Goal: Task Accomplishment & Management: Use online tool/utility

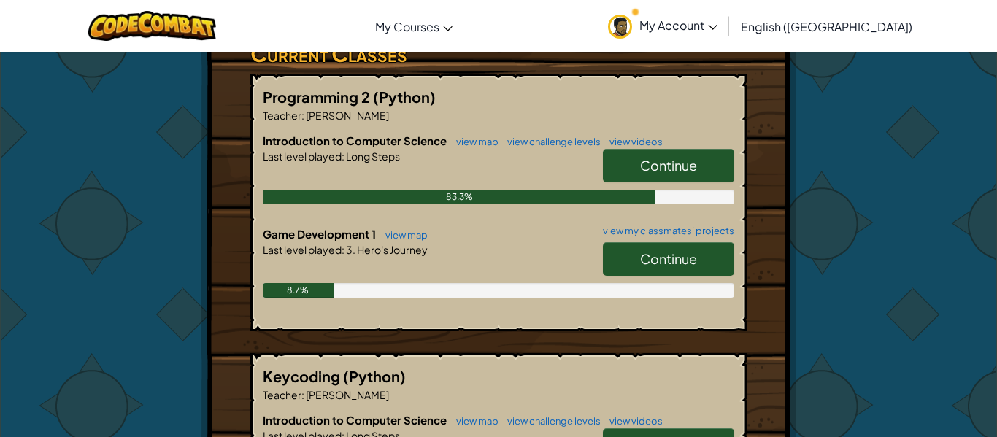
scroll to position [278, 0]
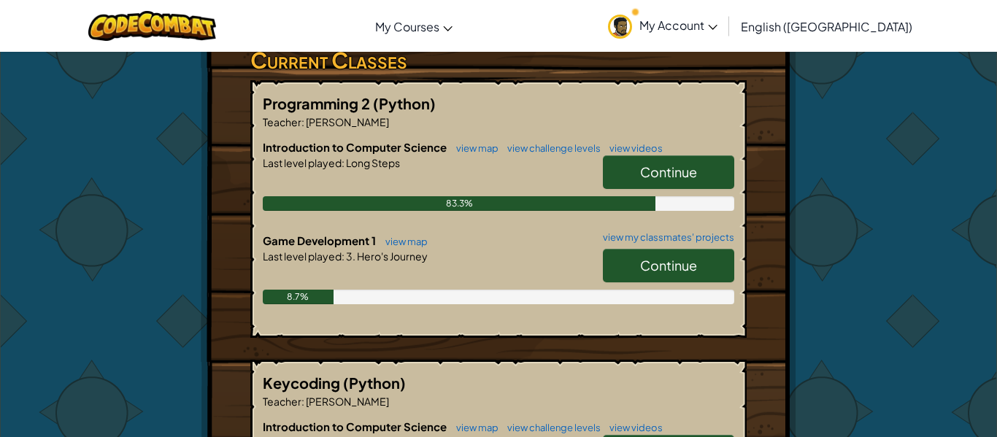
click at [679, 257] on span "Continue" at bounding box center [668, 265] width 57 height 17
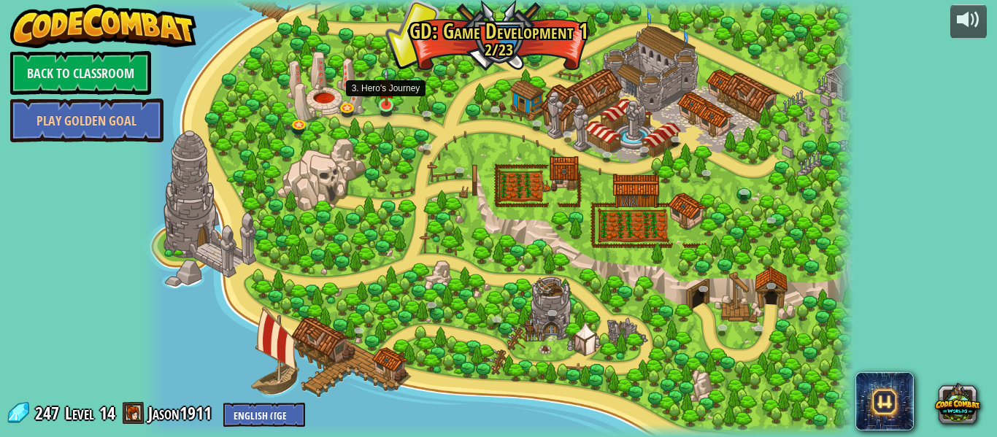
click at [386, 100] on img at bounding box center [386, 87] width 17 height 39
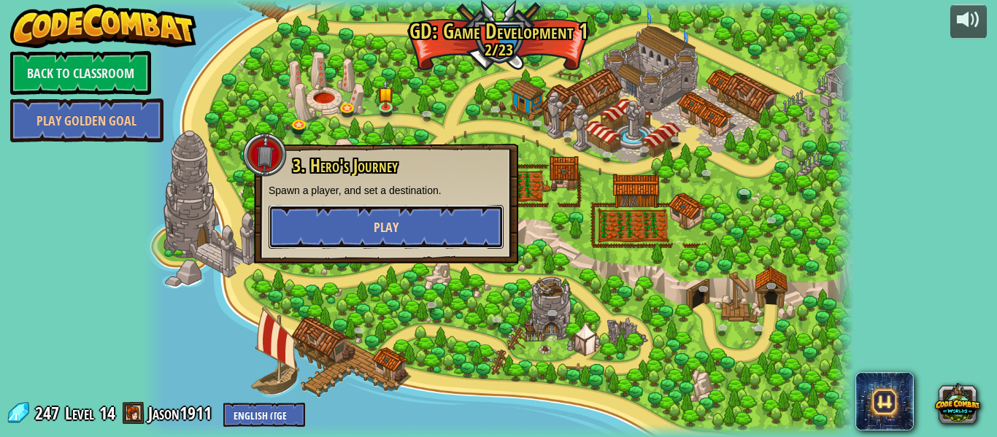
click at [420, 218] on button "Play" at bounding box center [386, 227] width 235 height 44
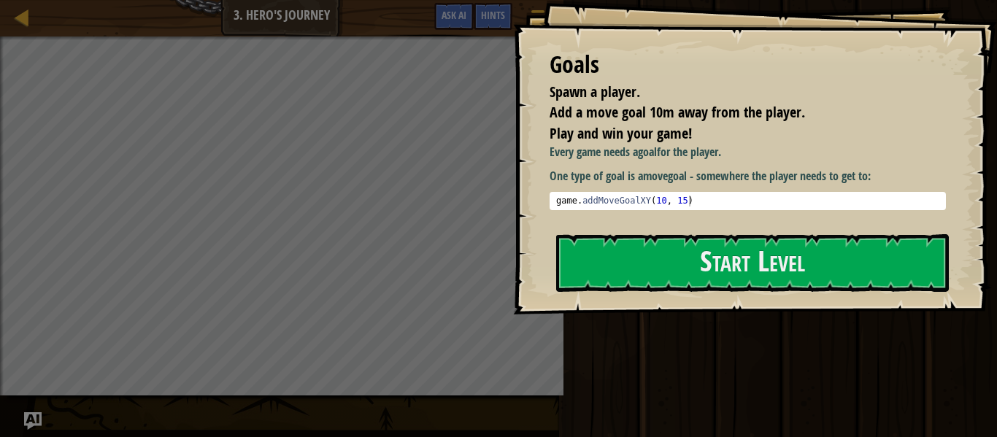
click at [664, 230] on div "Goals Spawn a player. Add a move goal 10m away from the player. Play and win yo…" at bounding box center [755, 157] width 484 height 315
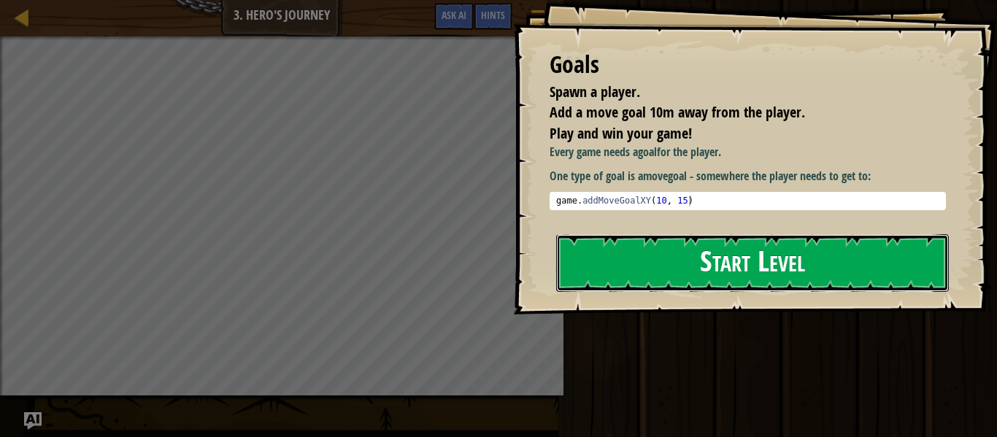
click at [668, 282] on button "Start Level" at bounding box center [752, 263] width 393 height 58
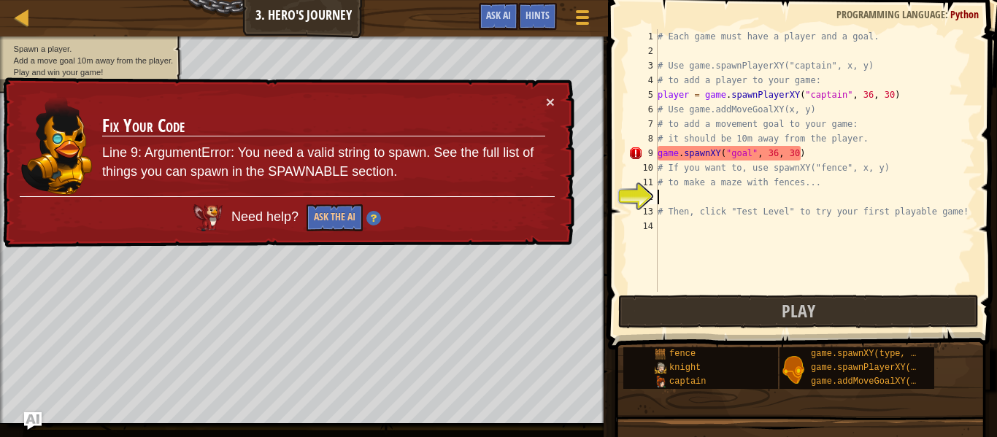
click at [719, 152] on div "# Each game must have a player and a goal. # Use game.spawnPlayerXY("captain", …" at bounding box center [815, 175] width 320 height 292
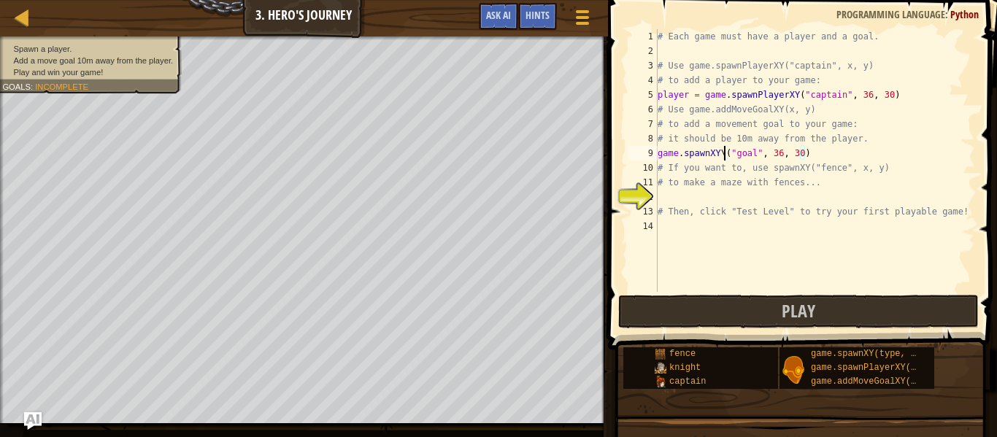
scroll to position [7, 11]
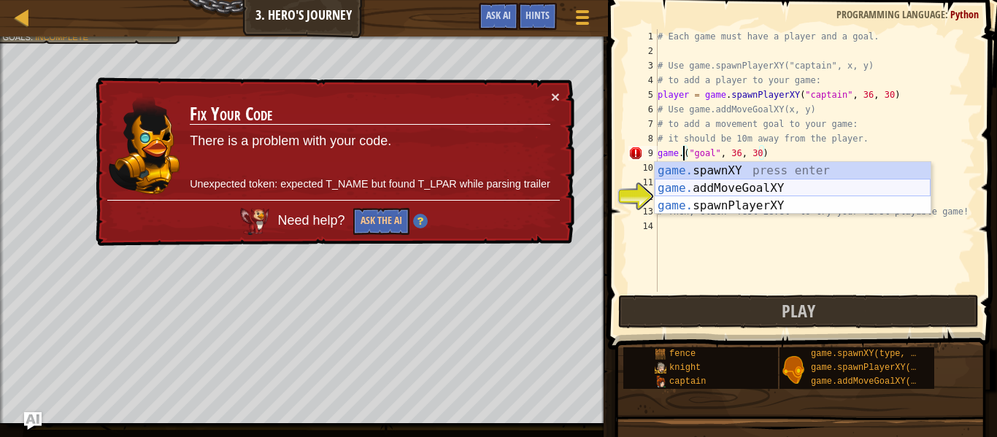
click at [753, 187] on div "game. spawnXY press enter game. addMoveGoalXY press enter game. spawnPlayerXY p…" at bounding box center [793, 206] width 276 height 88
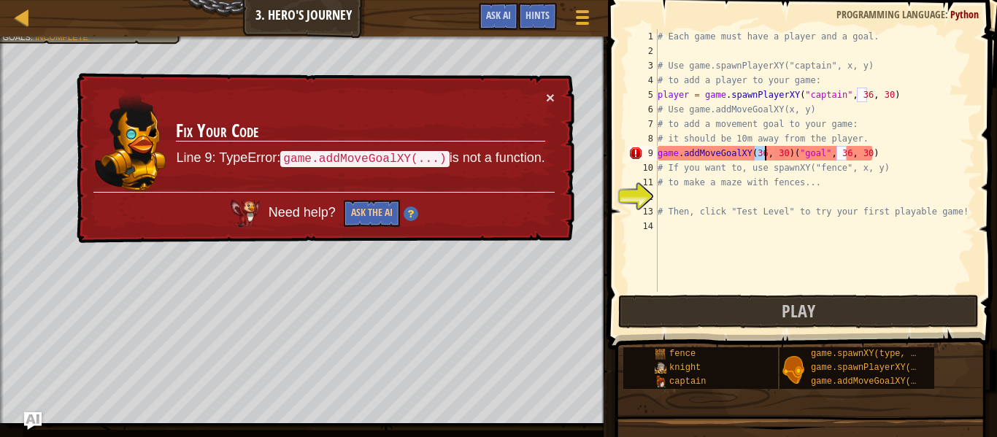
click at [880, 150] on div "# Each game must have a player and a goal. # Use game.spawnPlayerXY("captain", …" at bounding box center [815, 175] width 320 height 292
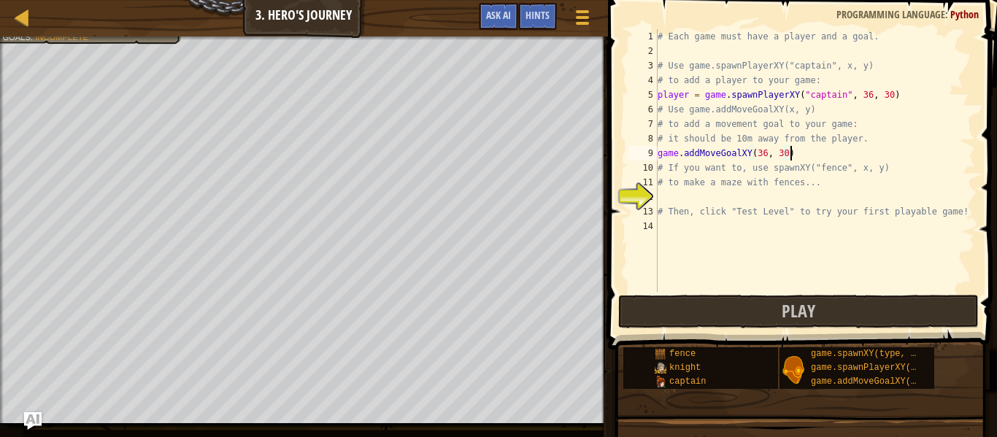
click at [758, 155] on div "# Each game must have a player and a goal. # Use game.spawnPlayerXY("captain", …" at bounding box center [815, 175] width 320 height 292
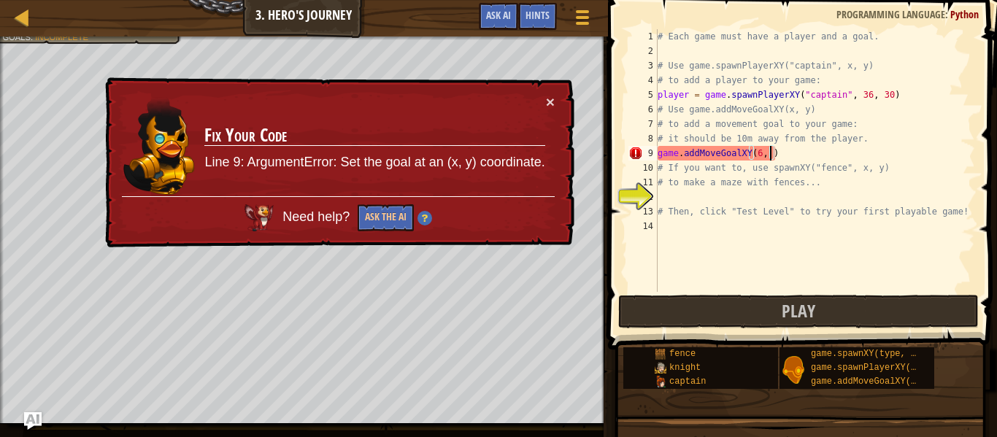
scroll to position [7, 17]
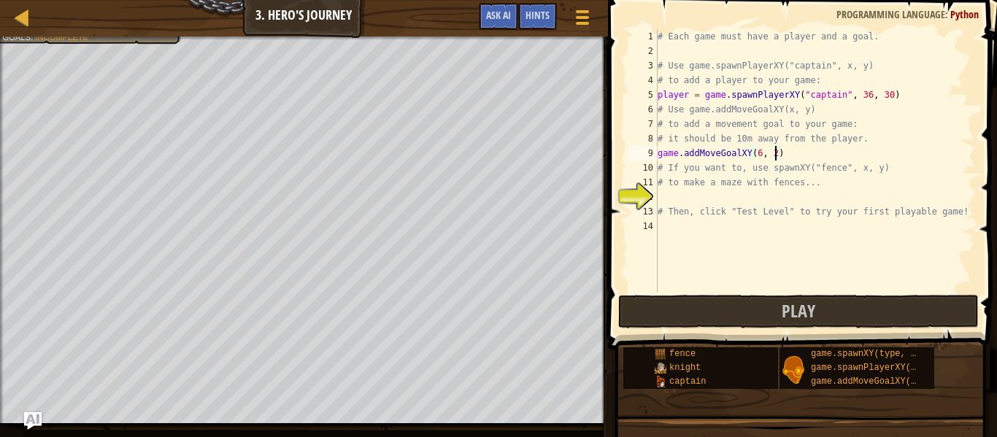
type textarea "game.addMoveGoalXY(6, 28)"
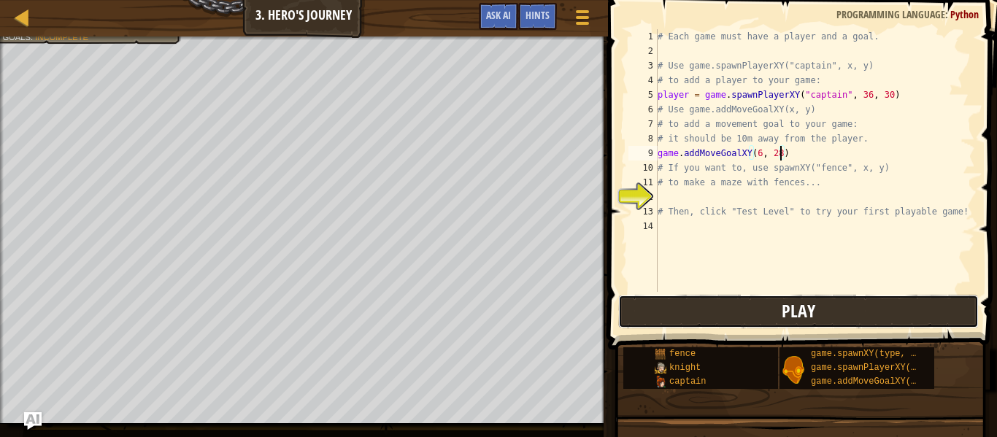
click at [792, 312] on span "Play" at bounding box center [799, 310] width 34 height 23
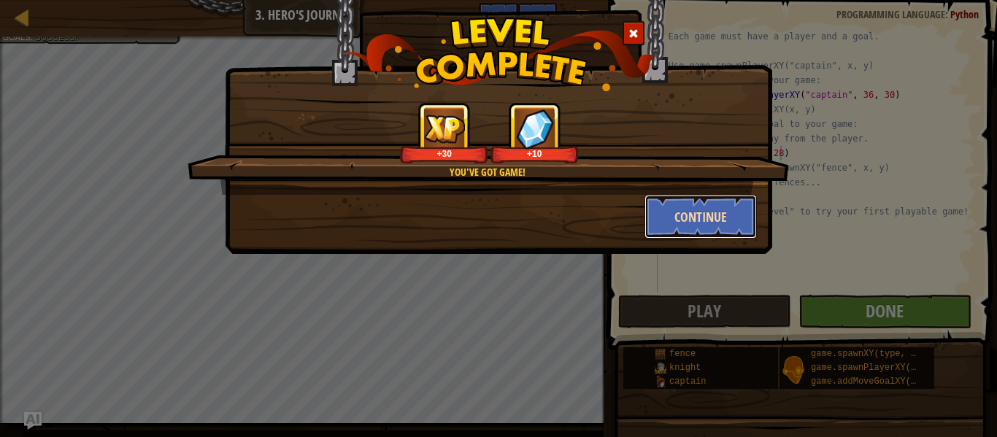
click at [733, 228] on button "Continue" at bounding box center [700, 217] width 113 height 44
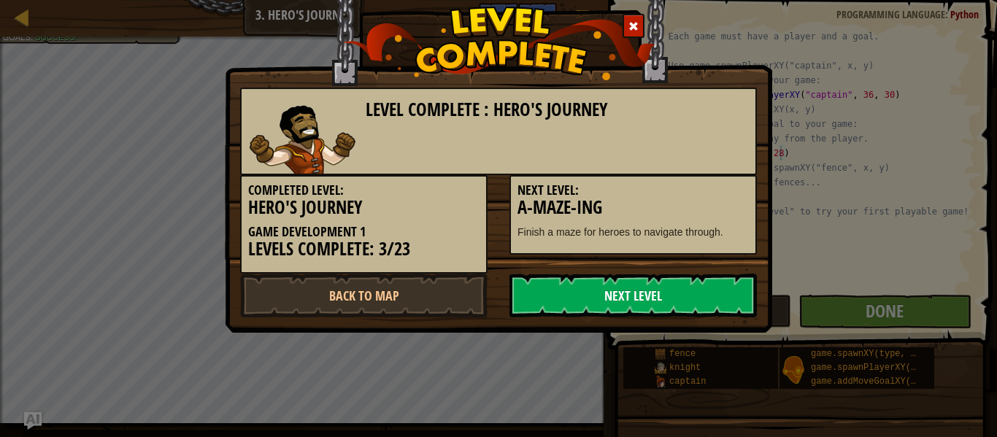
click at [549, 304] on link "Next Level" at bounding box center [632, 296] width 247 height 44
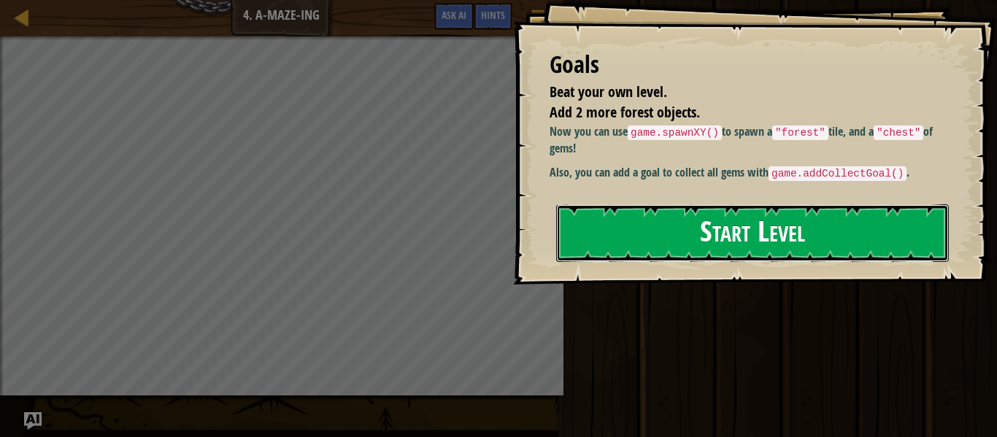
click at [757, 248] on button "Start Level" at bounding box center [752, 233] width 393 height 58
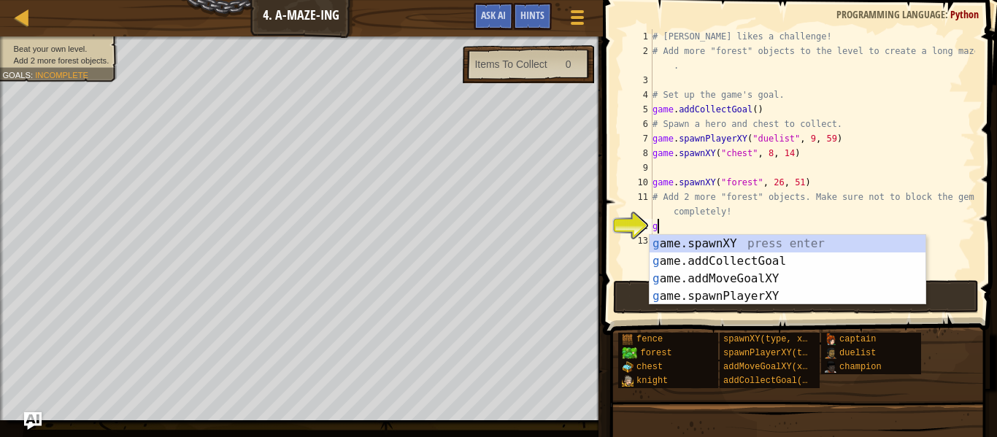
scroll to position [7, 0]
click at [687, 245] on div "g ame.spawnXY press enter g ame.addCollectGoal press enter g ame.addMoveGoalXY …" at bounding box center [787, 287] width 276 height 105
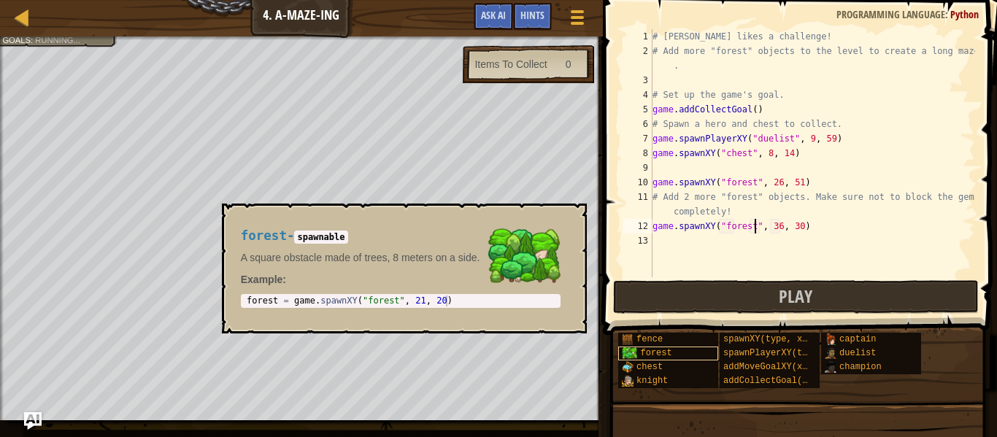
scroll to position [7, 15]
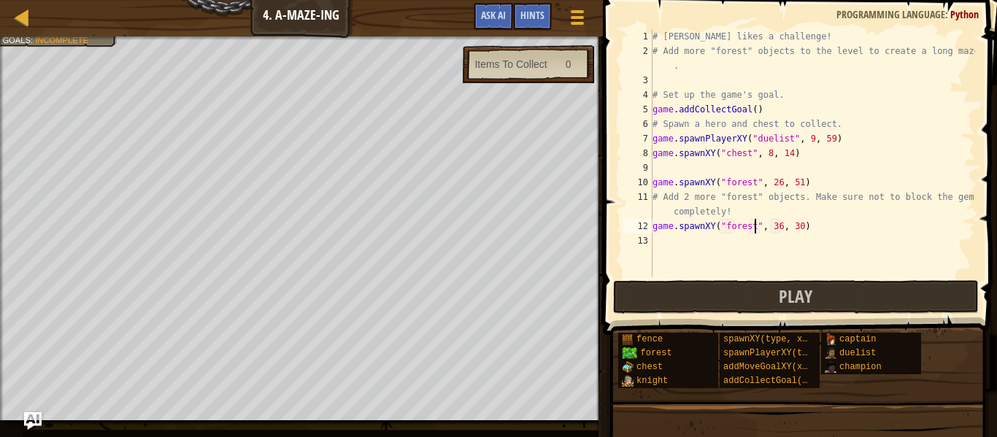
click at [779, 226] on div "# [PERSON_NAME] likes a challenge! # Add more "forest" objects to the level to …" at bounding box center [811, 167] width 325 height 277
click at [802, 228] on div "# [PERSON_NAME] likes a challenge! # Add more "forest" objects to the level to …" at bounding box center [811, 167] width 325 height 277
type textarea "game.spawnXY("forest", 35, 43)"
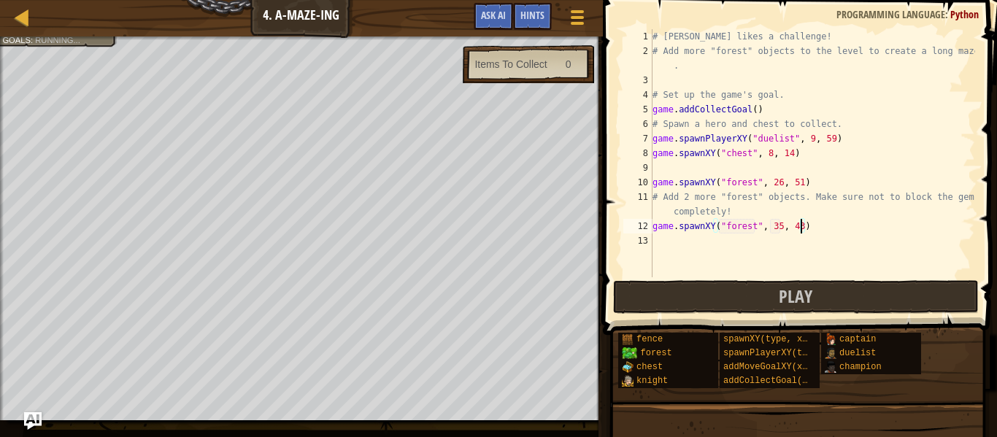
scroll to position [7, 21]
click at [802, 293] on span "Play" at bounding box center [796, 296] width 34 height 23
click at [736, 256] on div "# [PERSON_NAME] likes a challenge! # Add more "forest" objects to the level to …" at bounding box center [811, 167] width 325 height 277
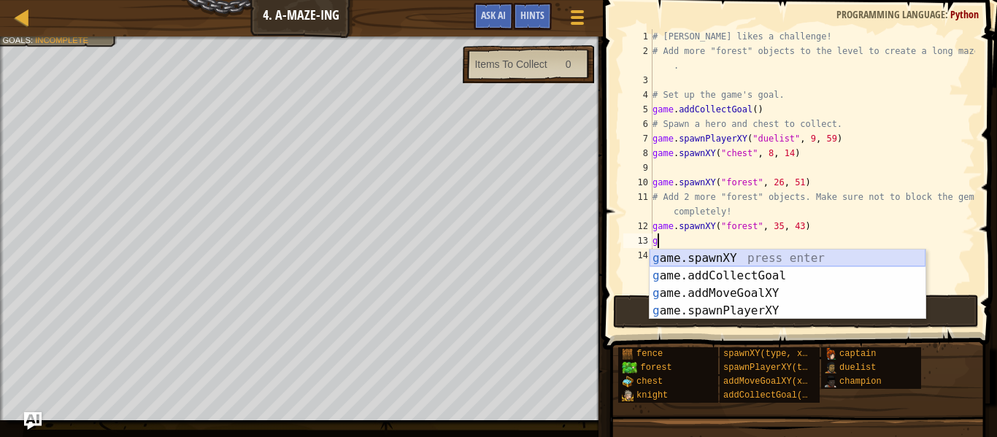
click at [712, 263] on div "g ame.spawnXY press enter g ame.addCollectGoal press enter g ame.addMoveGoalXY …" at bounding box center [787, 302] width 276 height 105
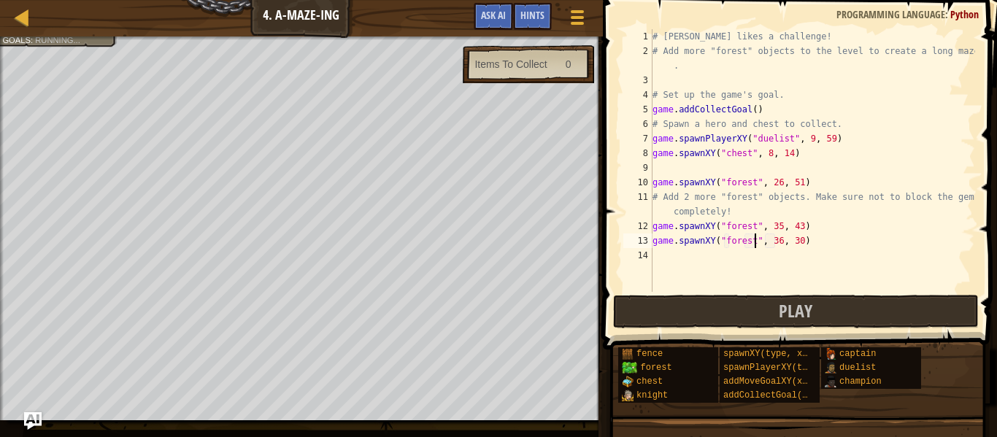
scroll to position [7, 15]
click at [779, 243] on div "# [PERSON_NAME] likes a challenge! # Add more "forest" objects to the level to …" at bounding box center [811, 175] width 325 height 292
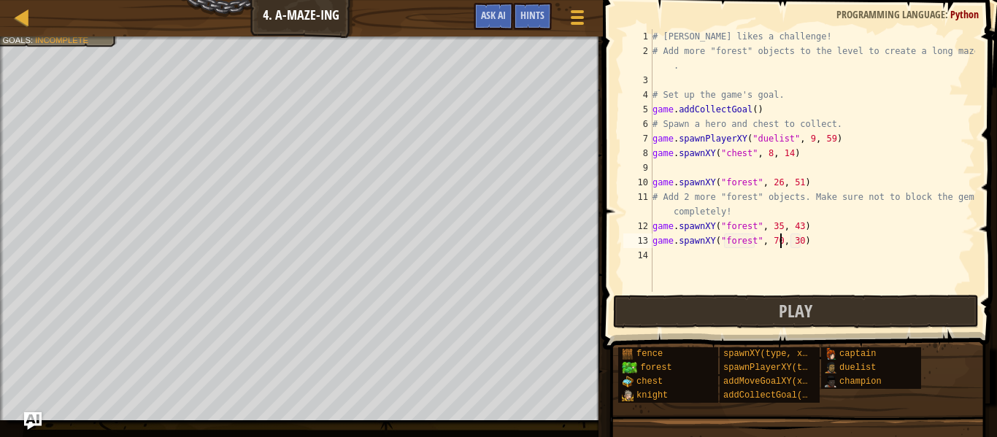
scroll to position [7, 18]
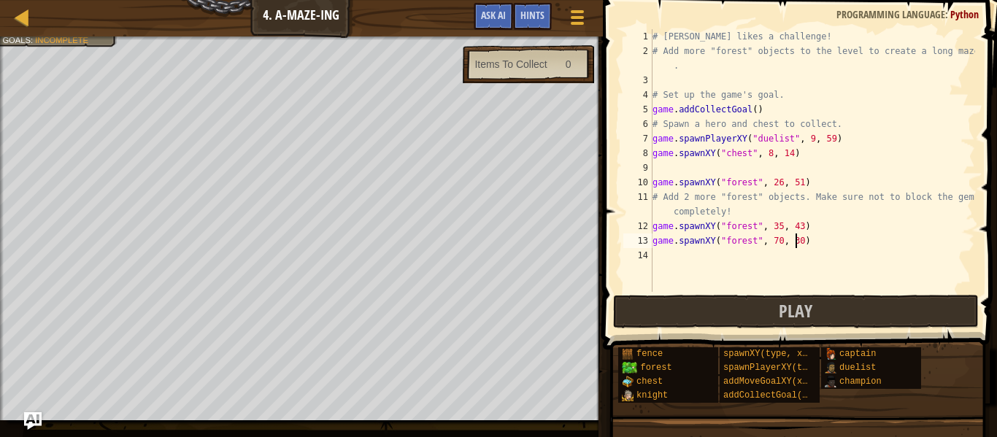
type textarea "game.spawnXY("forest", 70, 40)"
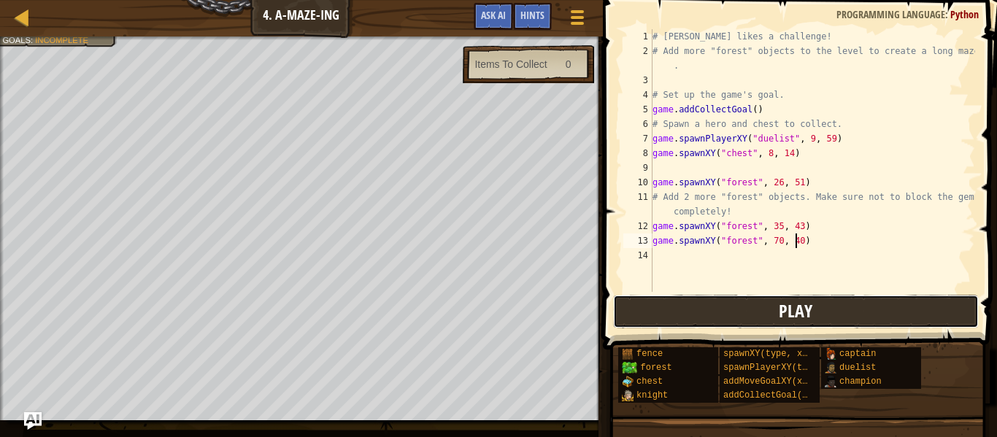
click at [808, 312] on span "Play" at bounding box center [796, 310] width 34 height 23
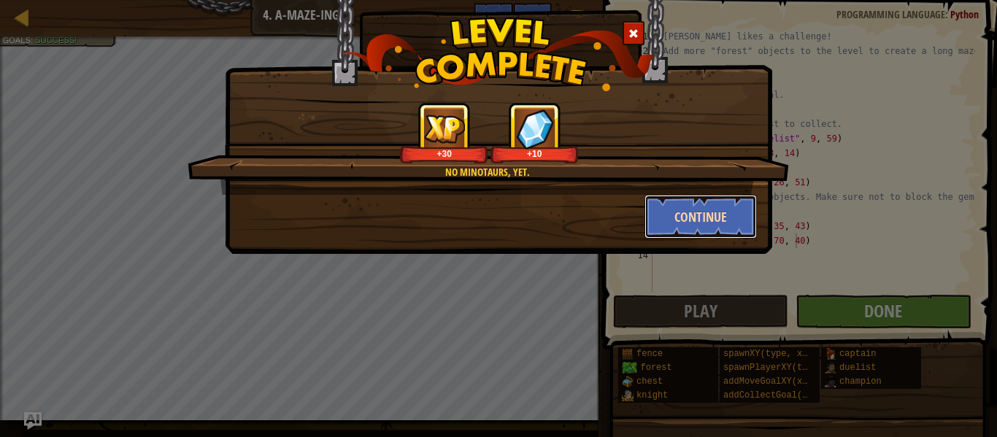
click at [722, 215] on button "Continue" at bounding box center [700, 217] width 113 height 44
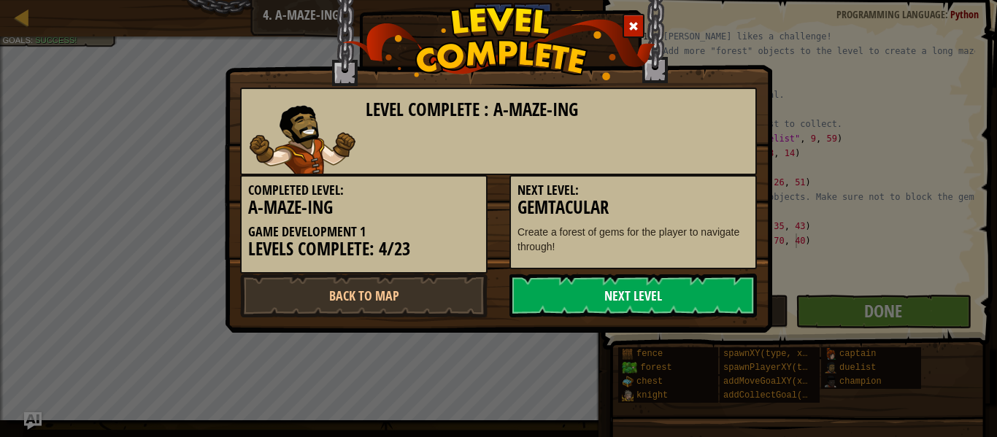
click at [658, 285] on link "Next Level" at bounding box center [632, 296] width 247 height 44
